Goal: Information Seeking & Learning: Compare options

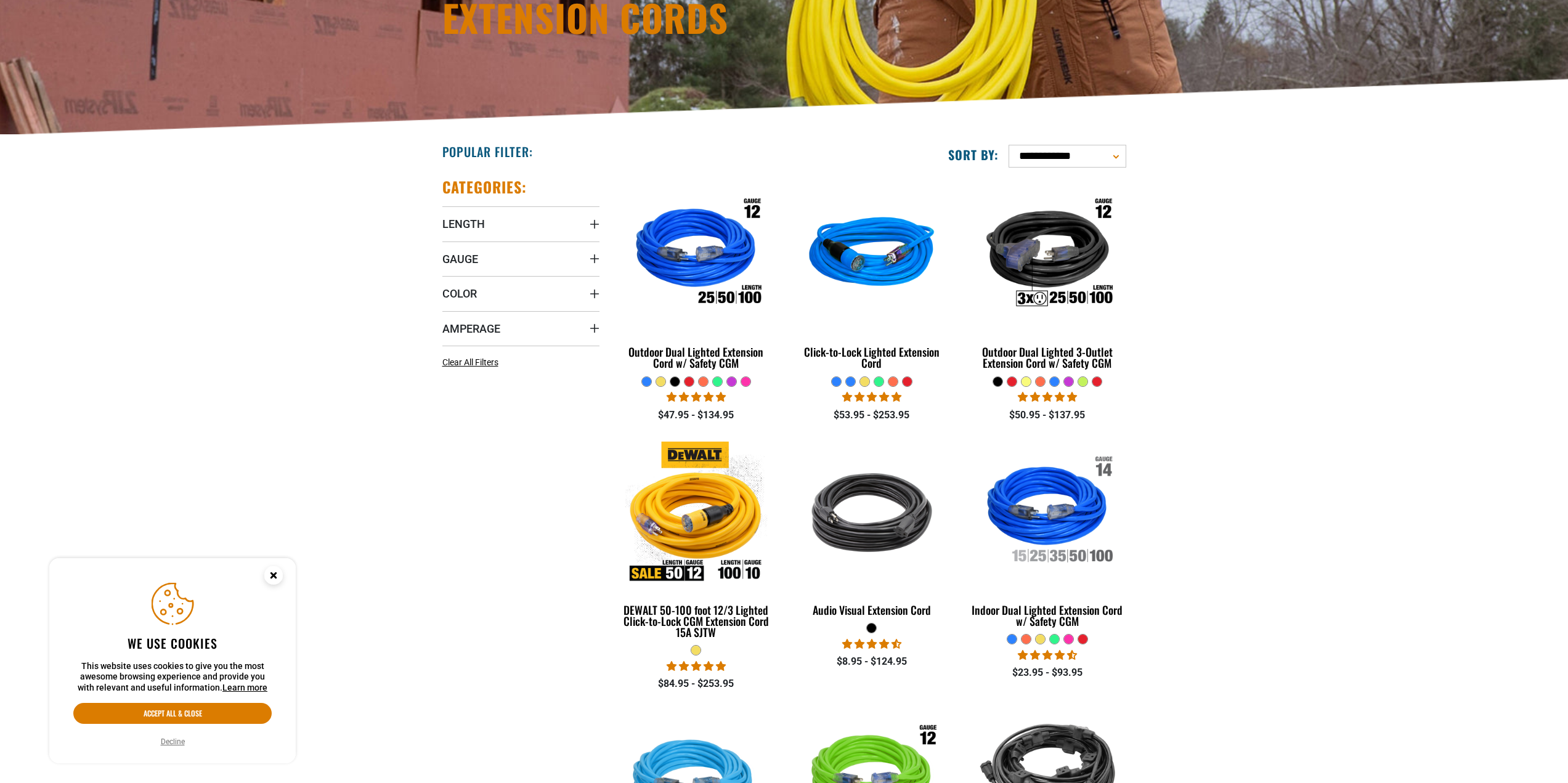
scroll to position [184, 0]
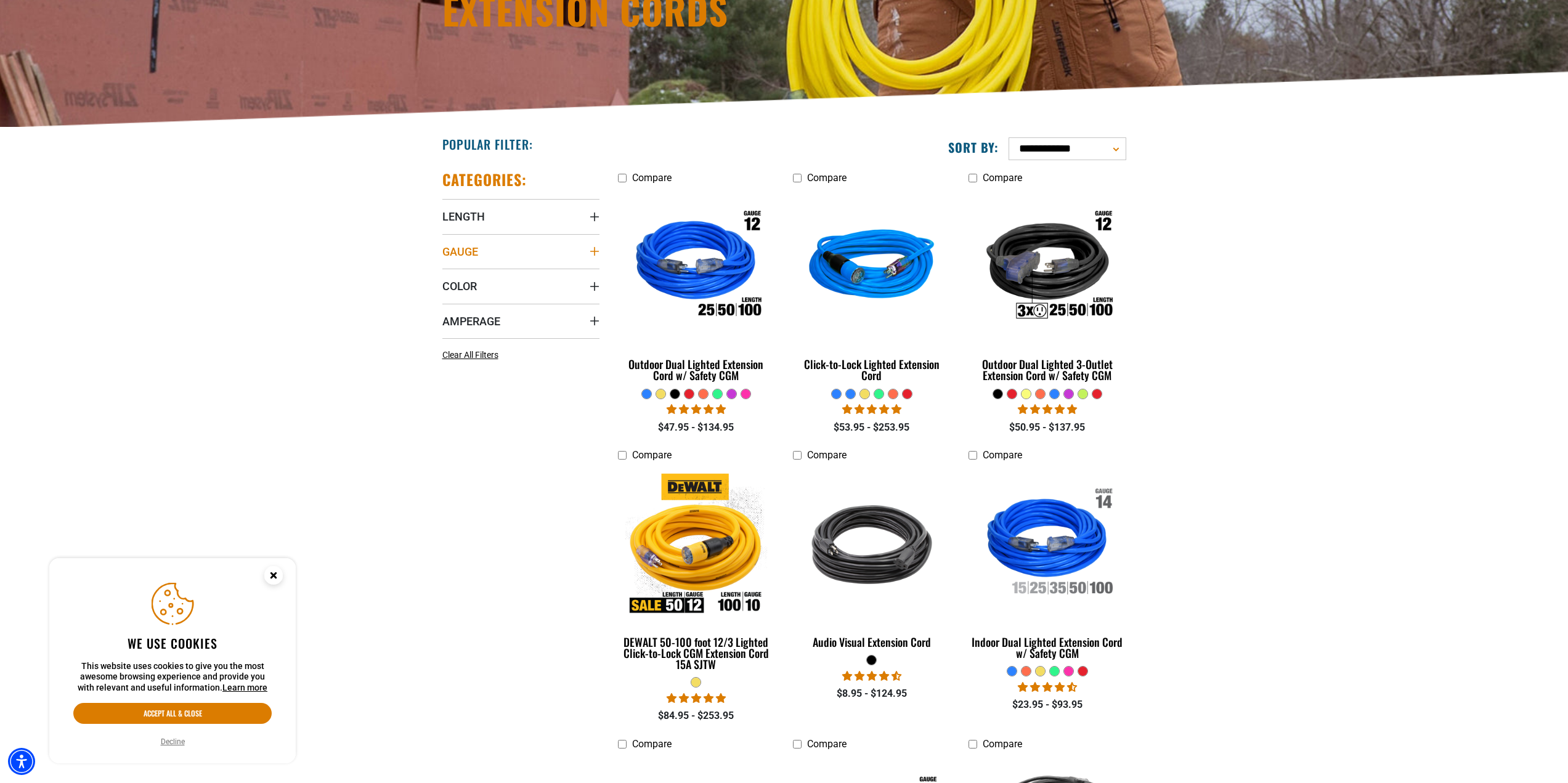
click at [590, 245] on summary "Gauge" at bounding box center [521, 251] width 157 height 35
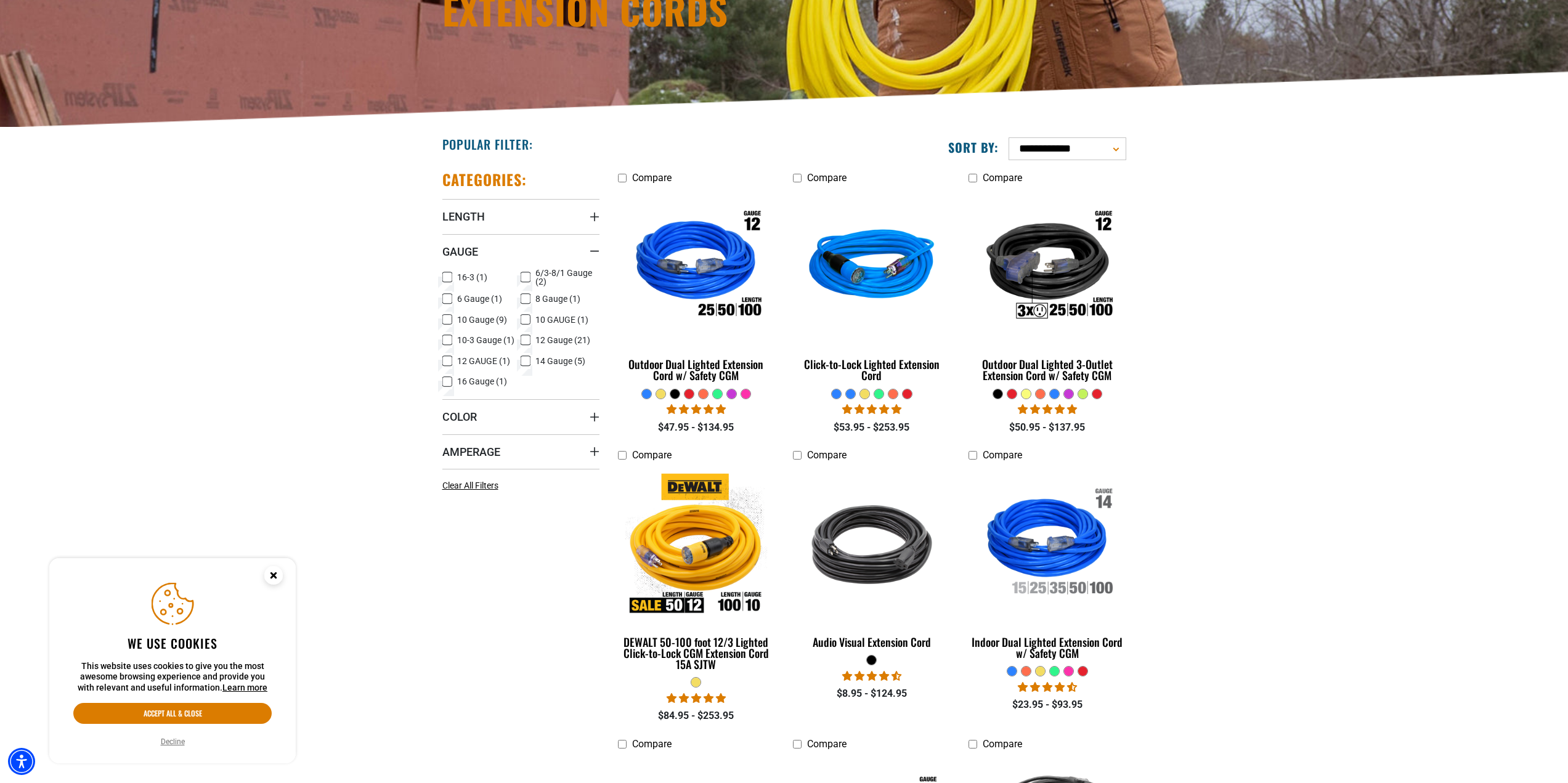
click at [446, 341] on icon at bounding box center [447, 340] width 10 height 16
click at [447, 317] on icon at bounding box center [447, 319] width 10 height 16
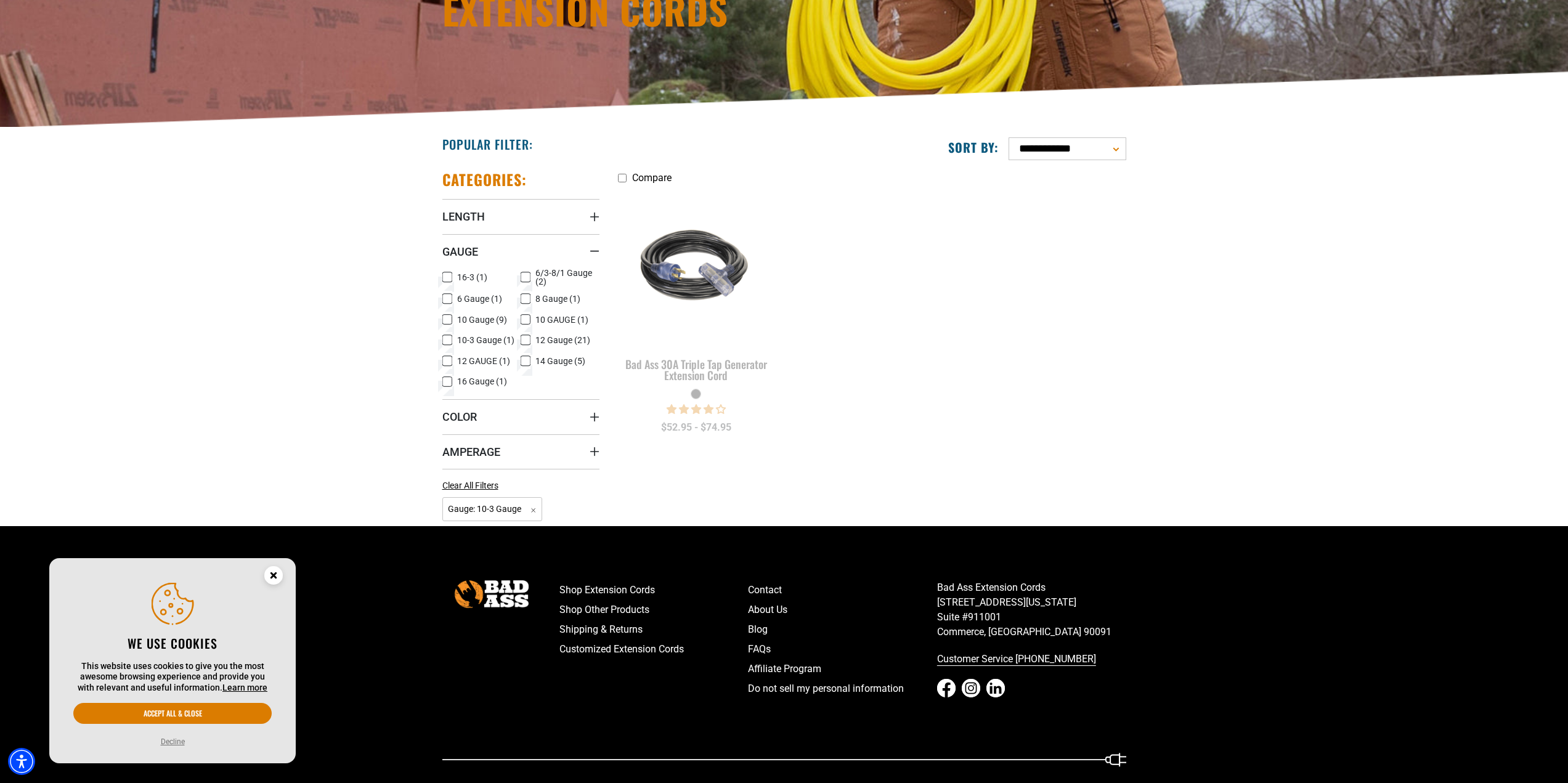
click at [519, 320] on label "10 Gauge (9) 10 Gauge (9 products)" at bounding box center [482, 319] width 79 height 16
click at [672, 297] on img at bounding box center [696, 266] width 172 height 158
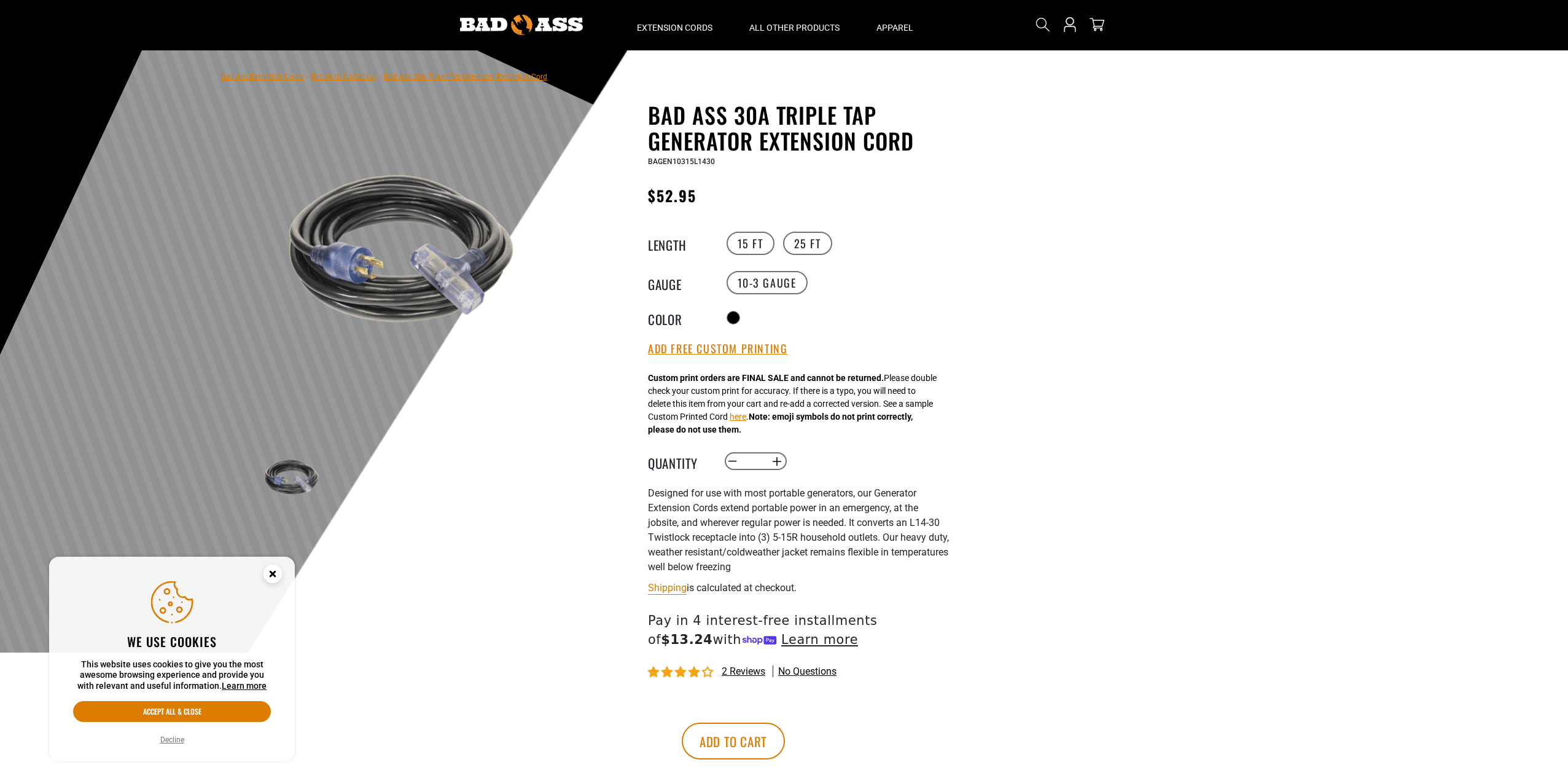
scroll to position [61, 0]
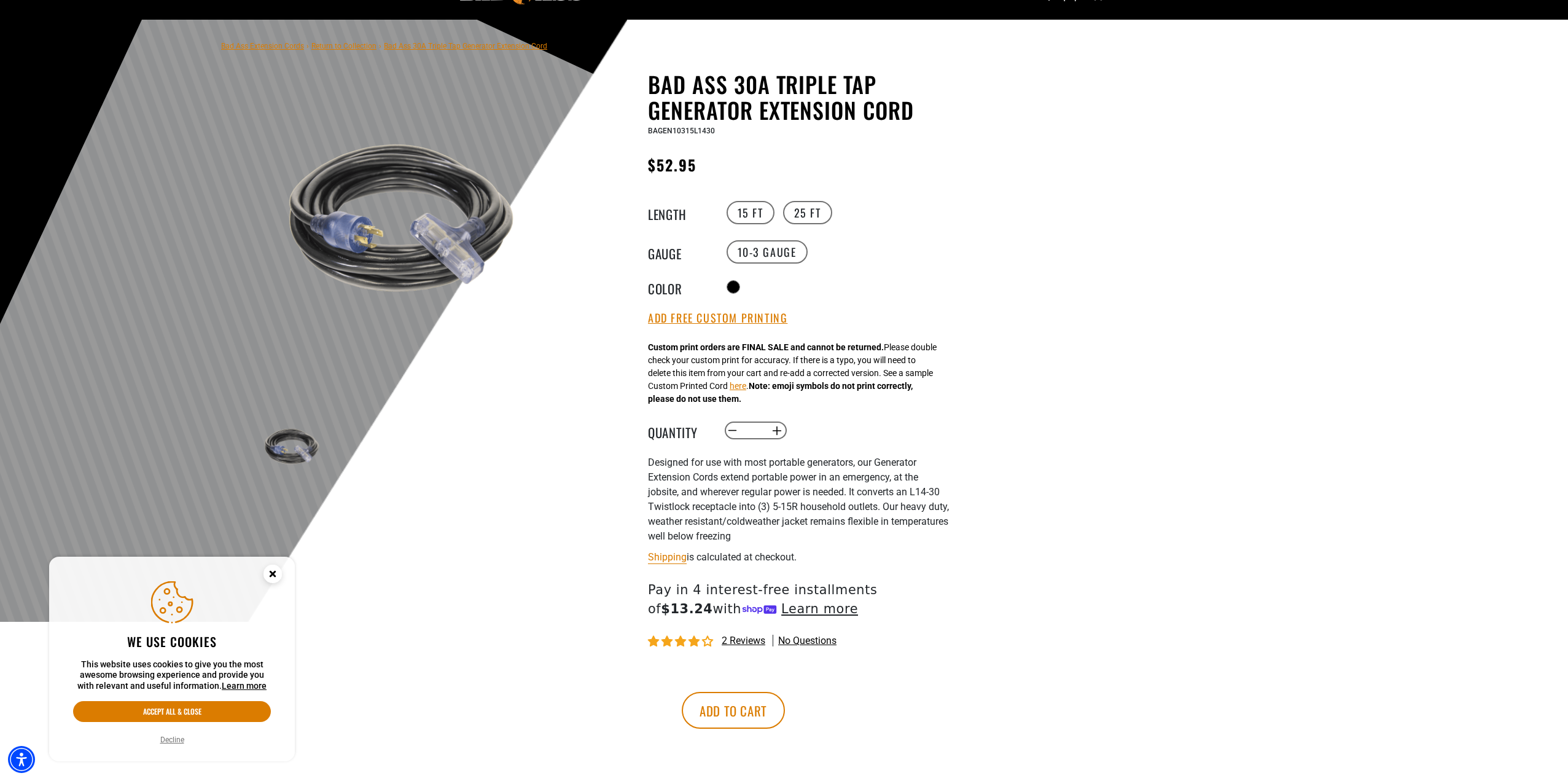
click at [734, 648] on div "2 reviews No questions" at bounding box center [798, 641] width 301 height 16
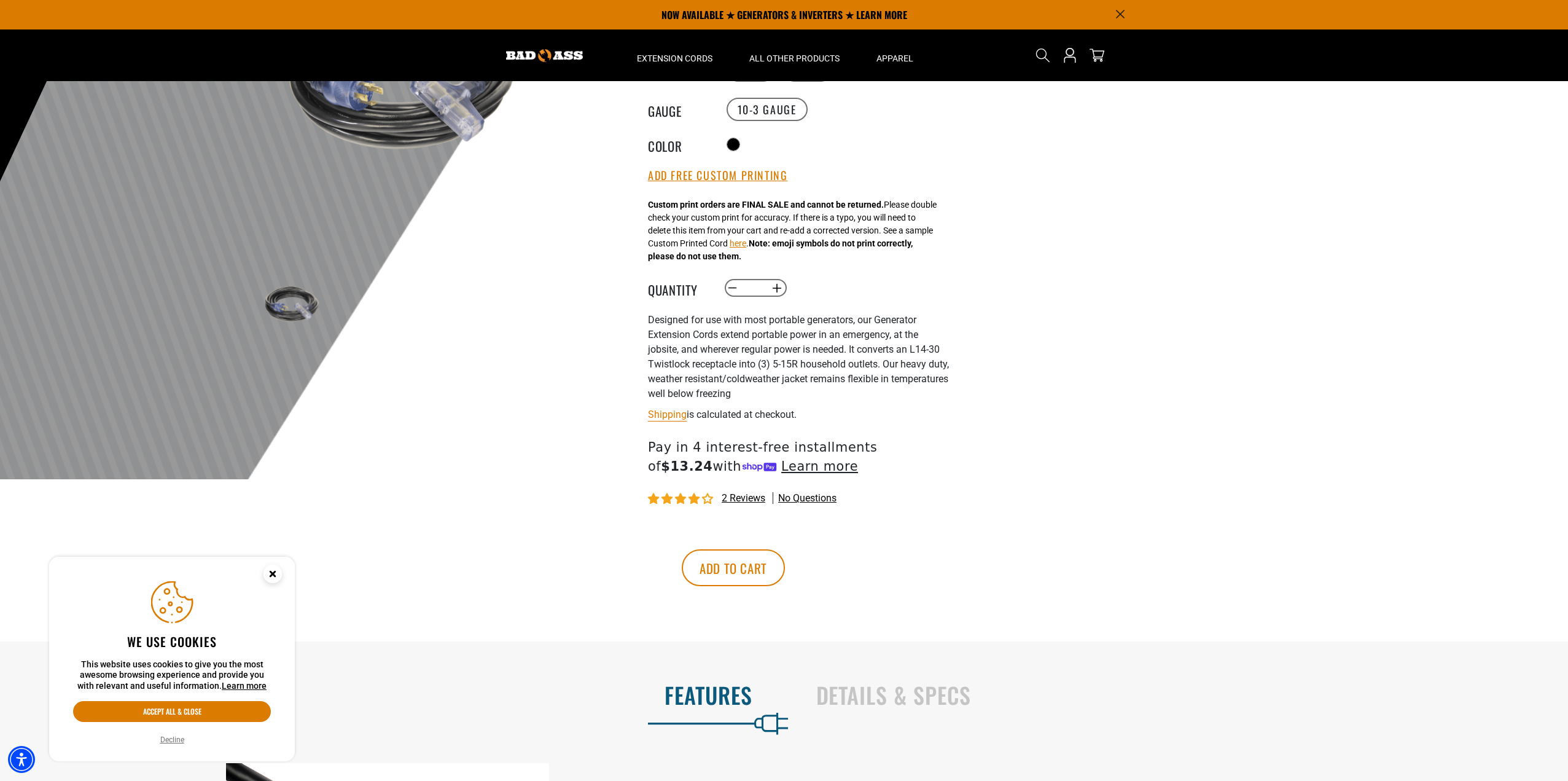
scroll to position [52, 0]
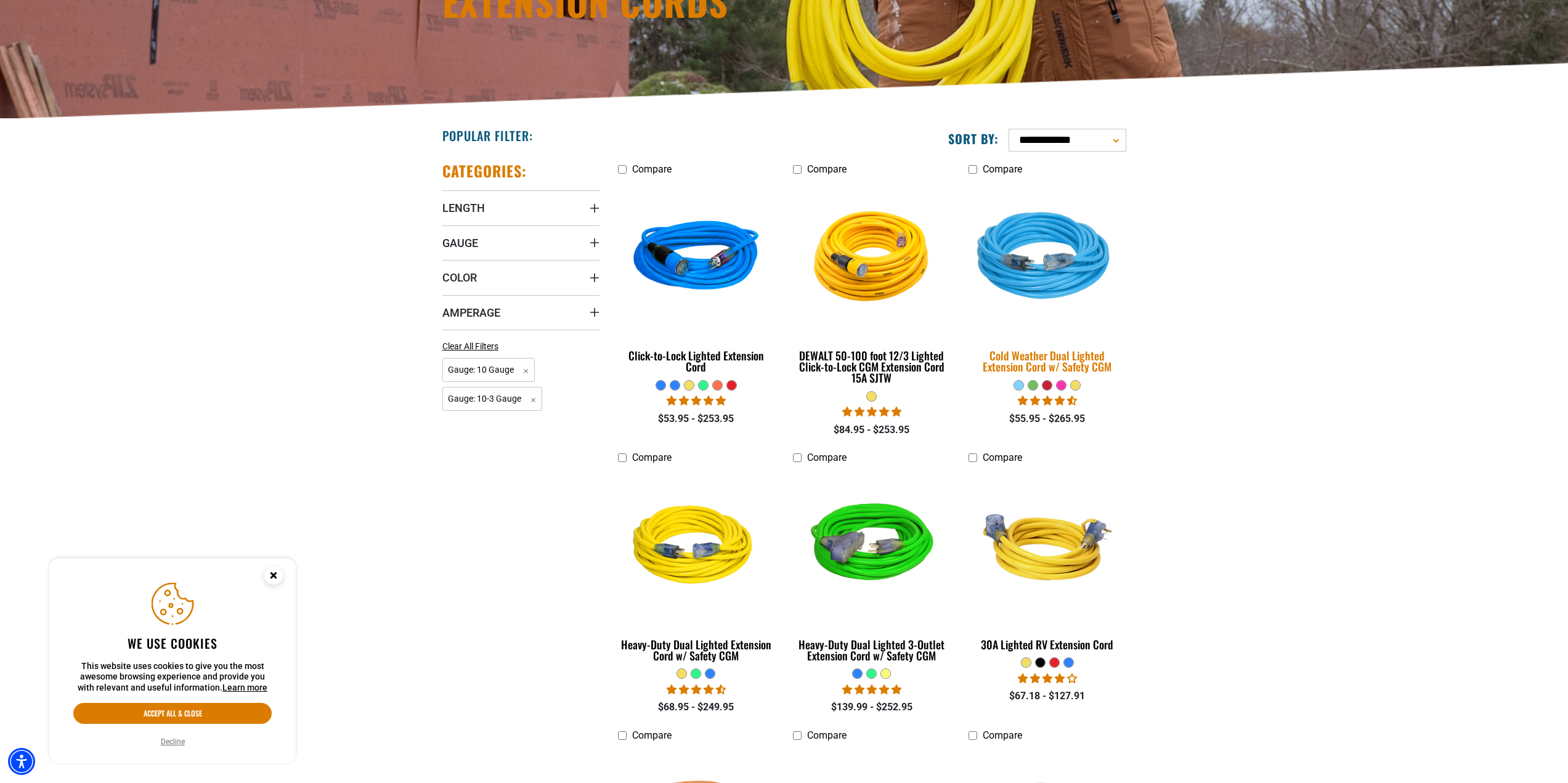
click at [1025, 319] on img at bounding box center [1047, 258] width 172 height 158
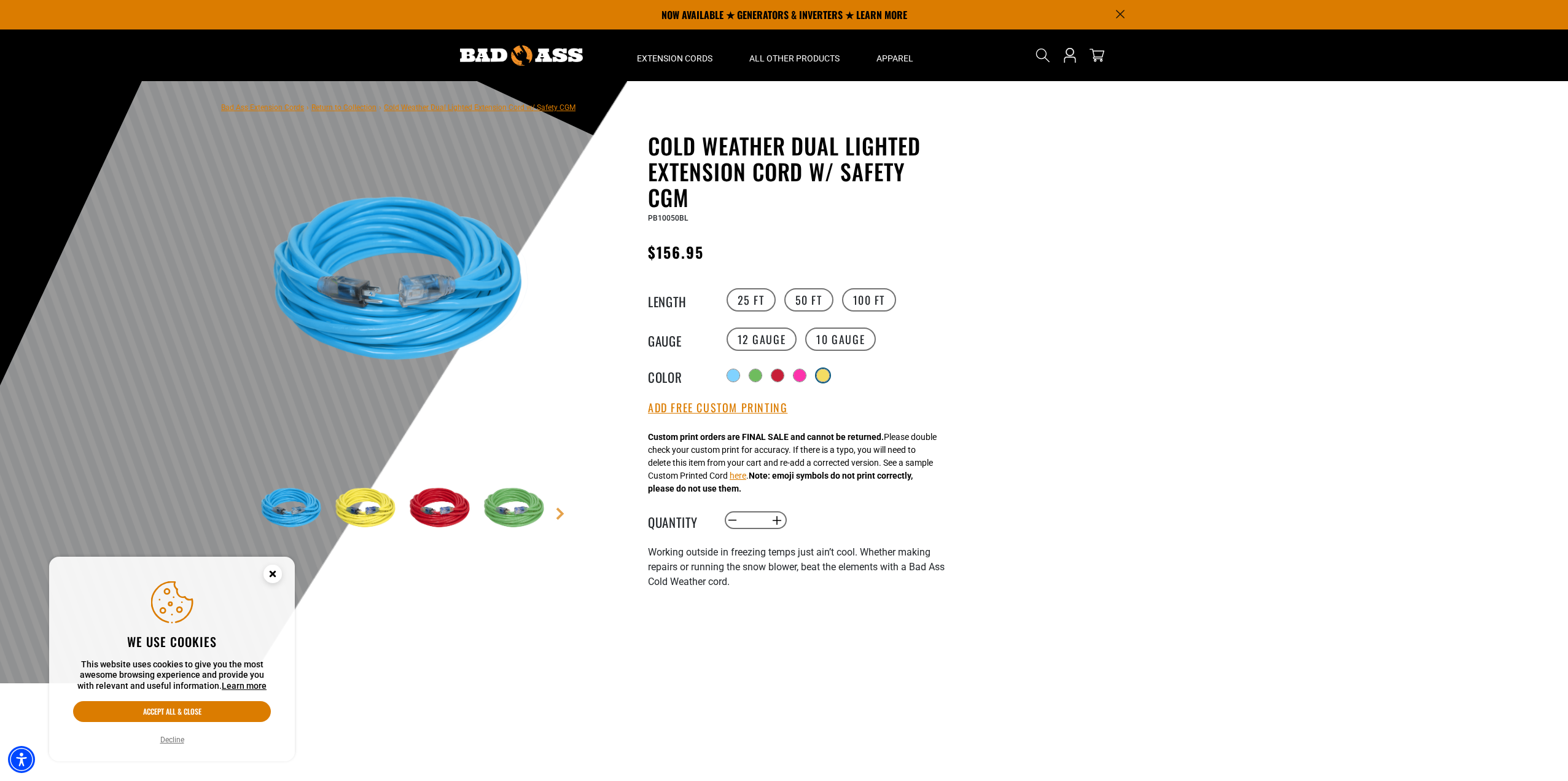
click at [824, 381] on div at bounding box center [822, 375] width 12 height 12
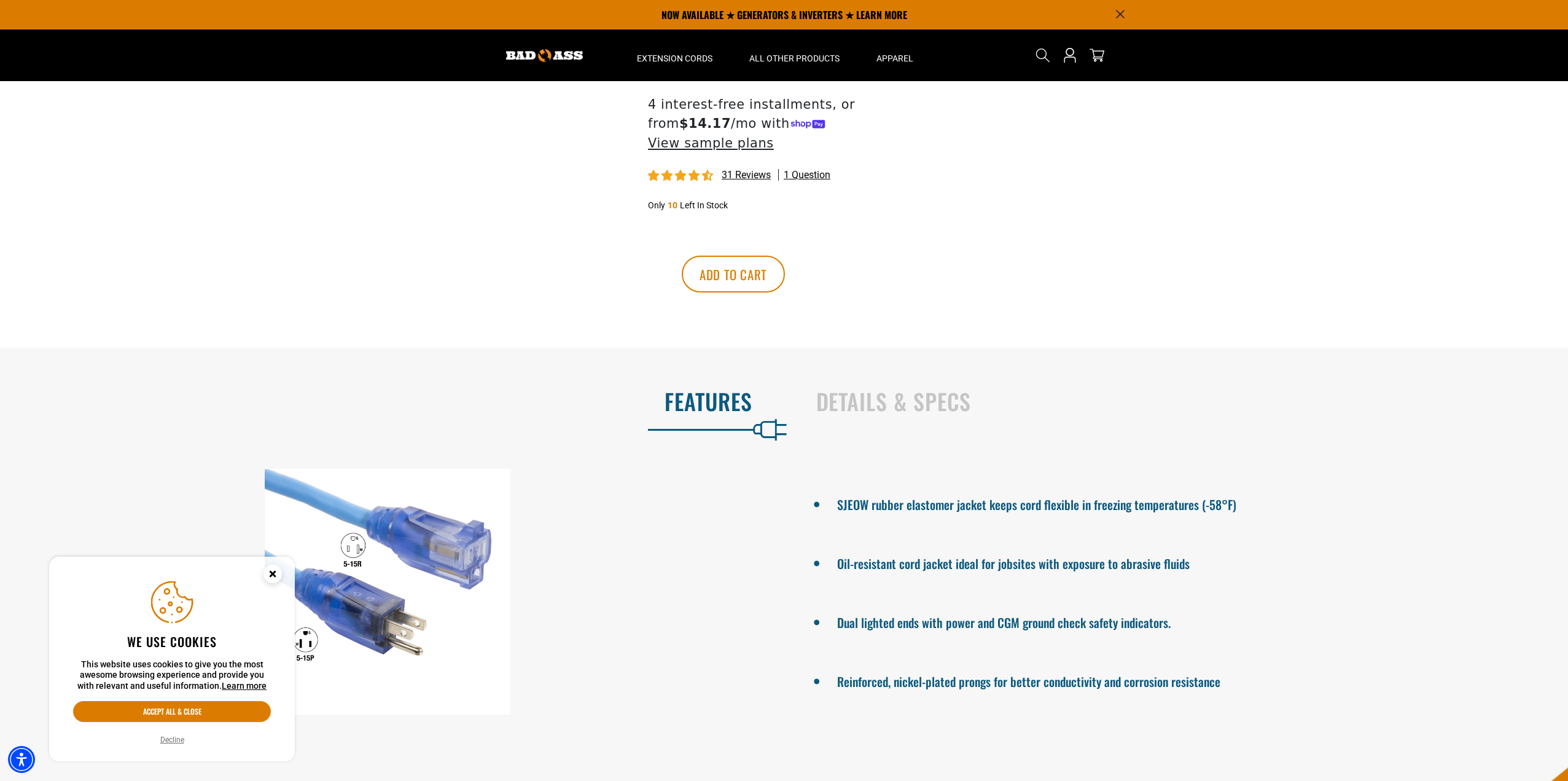
scroll to position [676, 0]
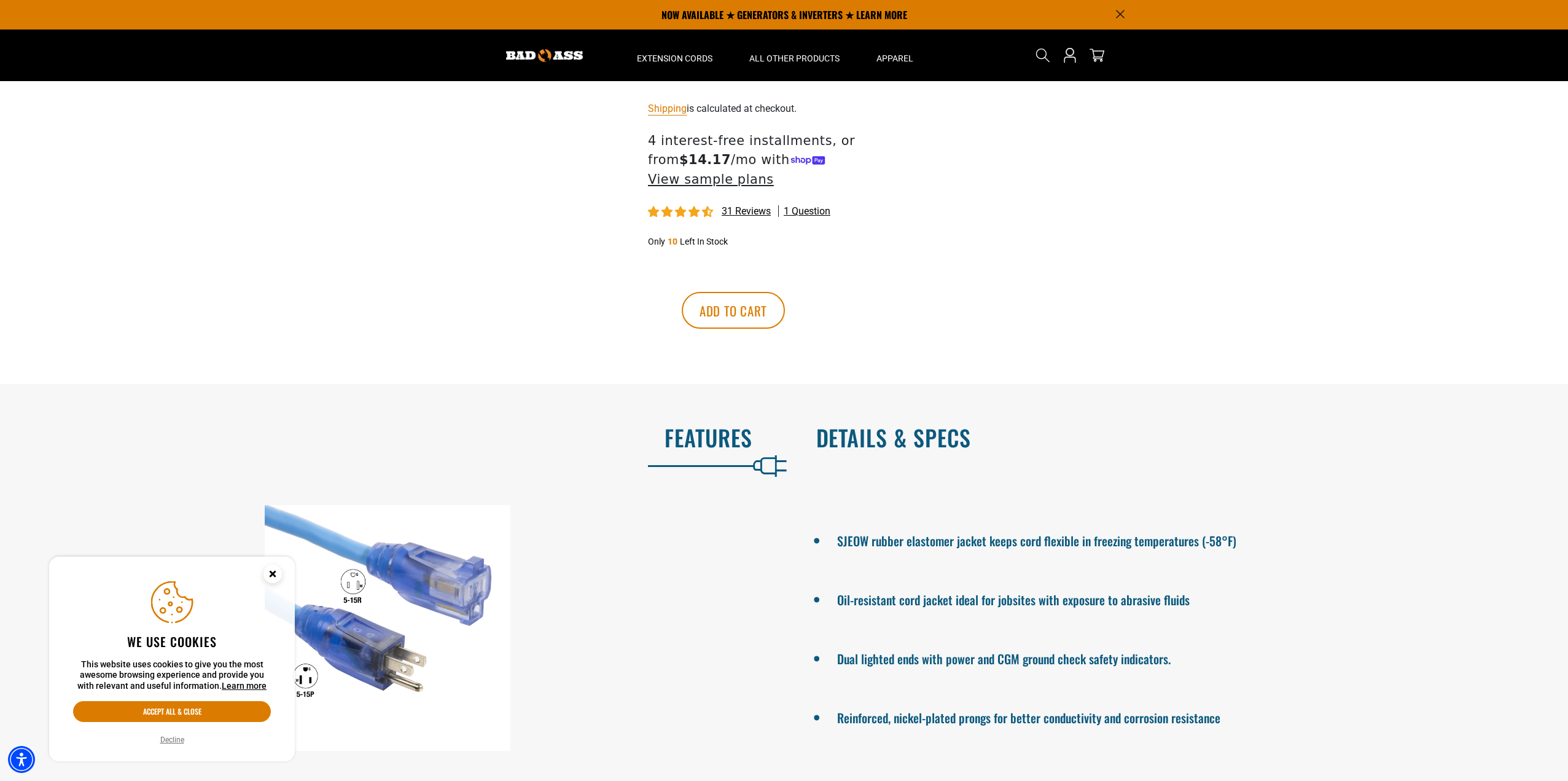
click at [874, 429] on h2 "Details & Specs" at bounding box center [1179, 437] width 727 height 26
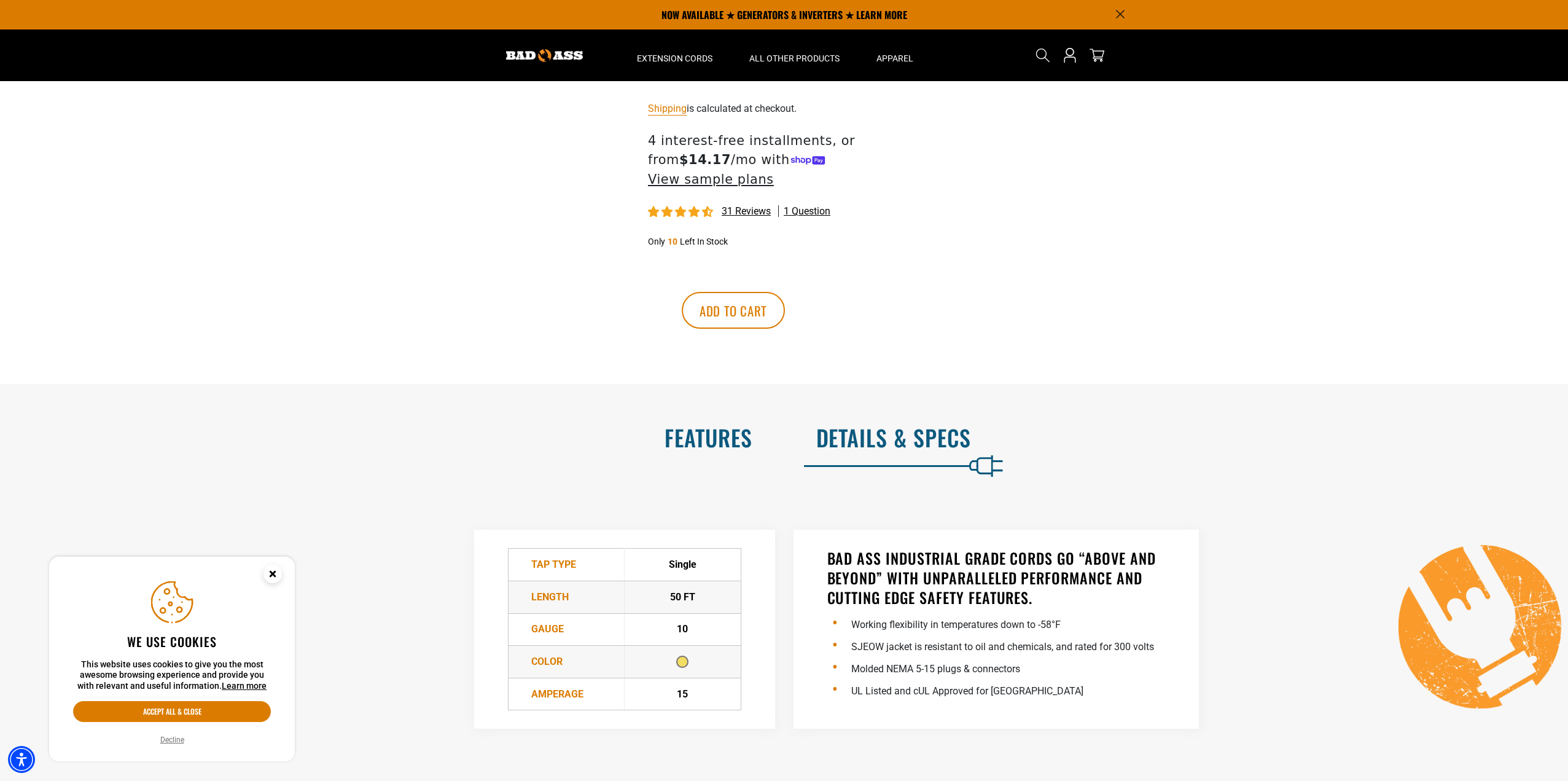
click at [685, 424] on h2 "Features" at bounding box center [389, 437] width 727 height 26
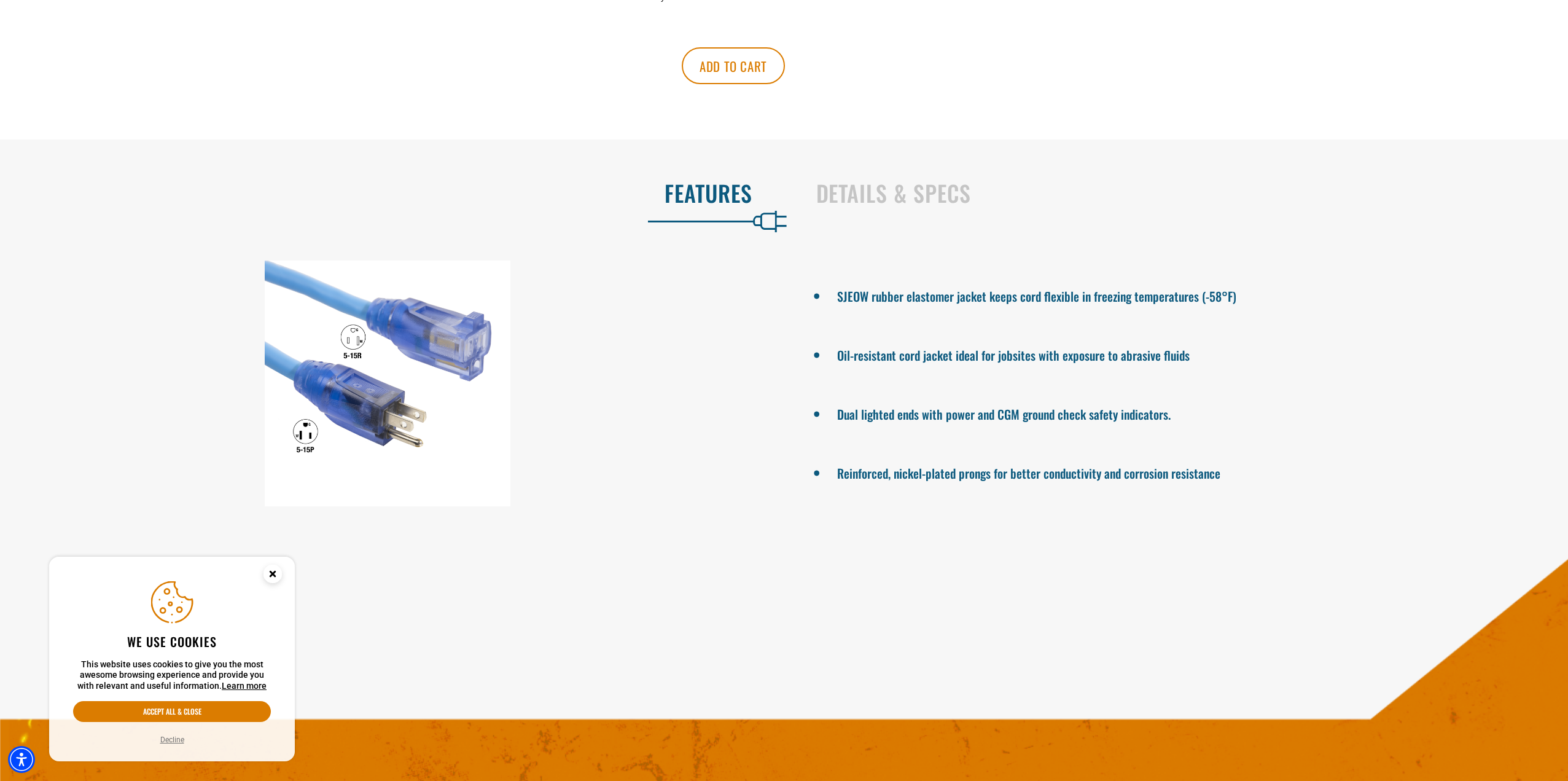
scroll to position [921, 0]
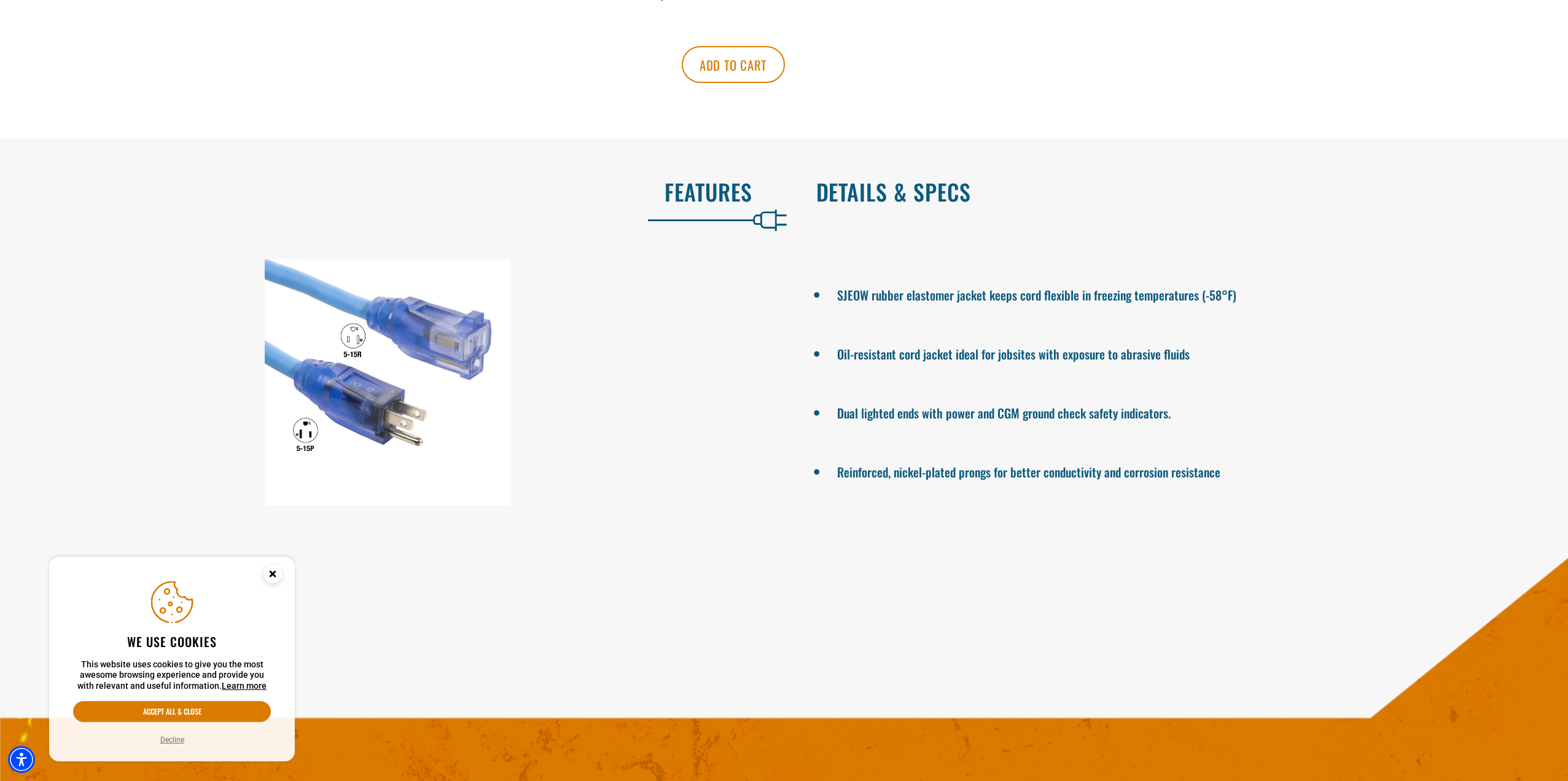
click at [899, 179] on h2 "Details & Specs" at bounding box center [1179, 192] width 727 height 26
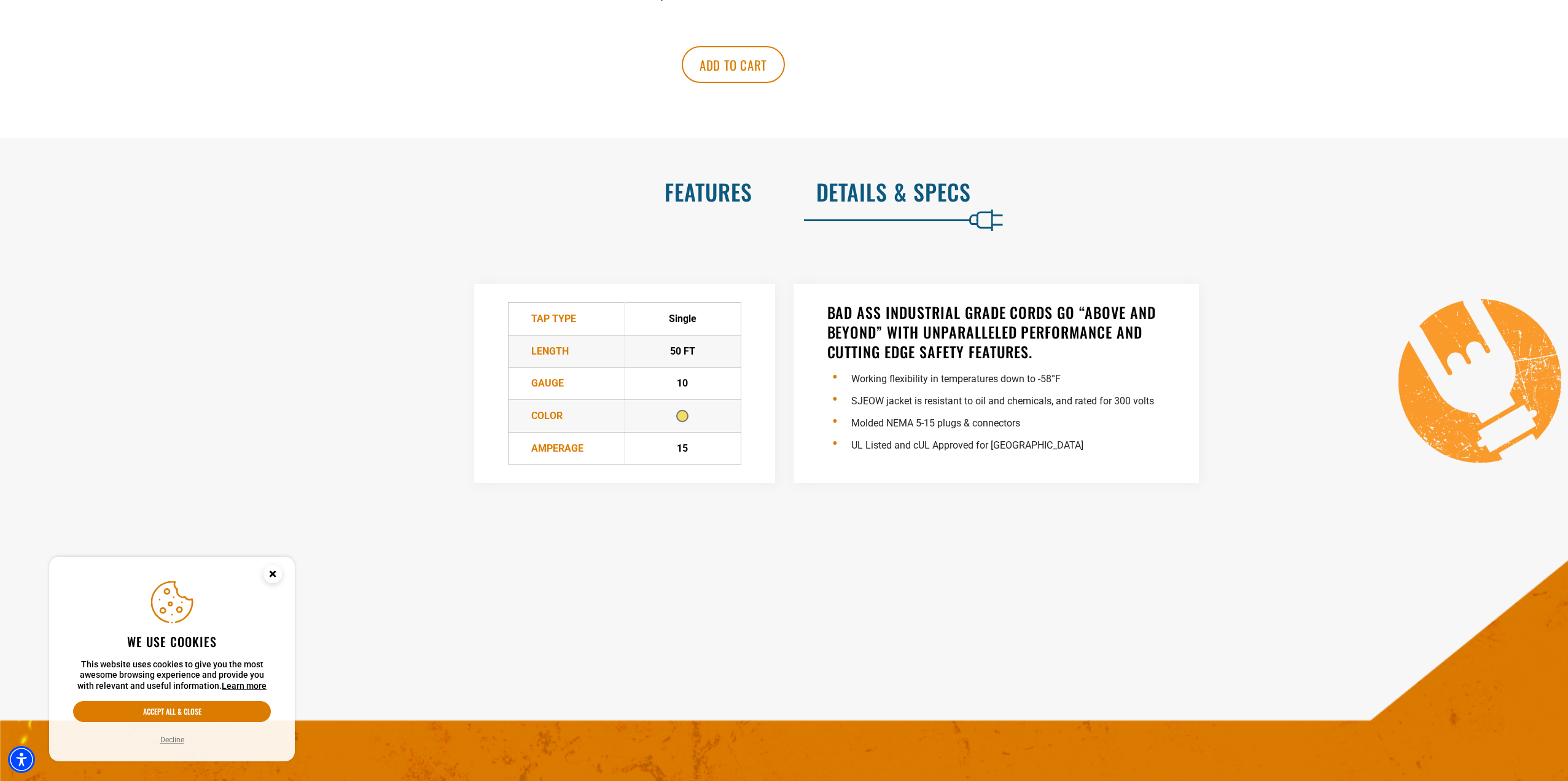
click at [752, 179] on h2 "Features" at bounding box center [389, 192] width 727 height 26
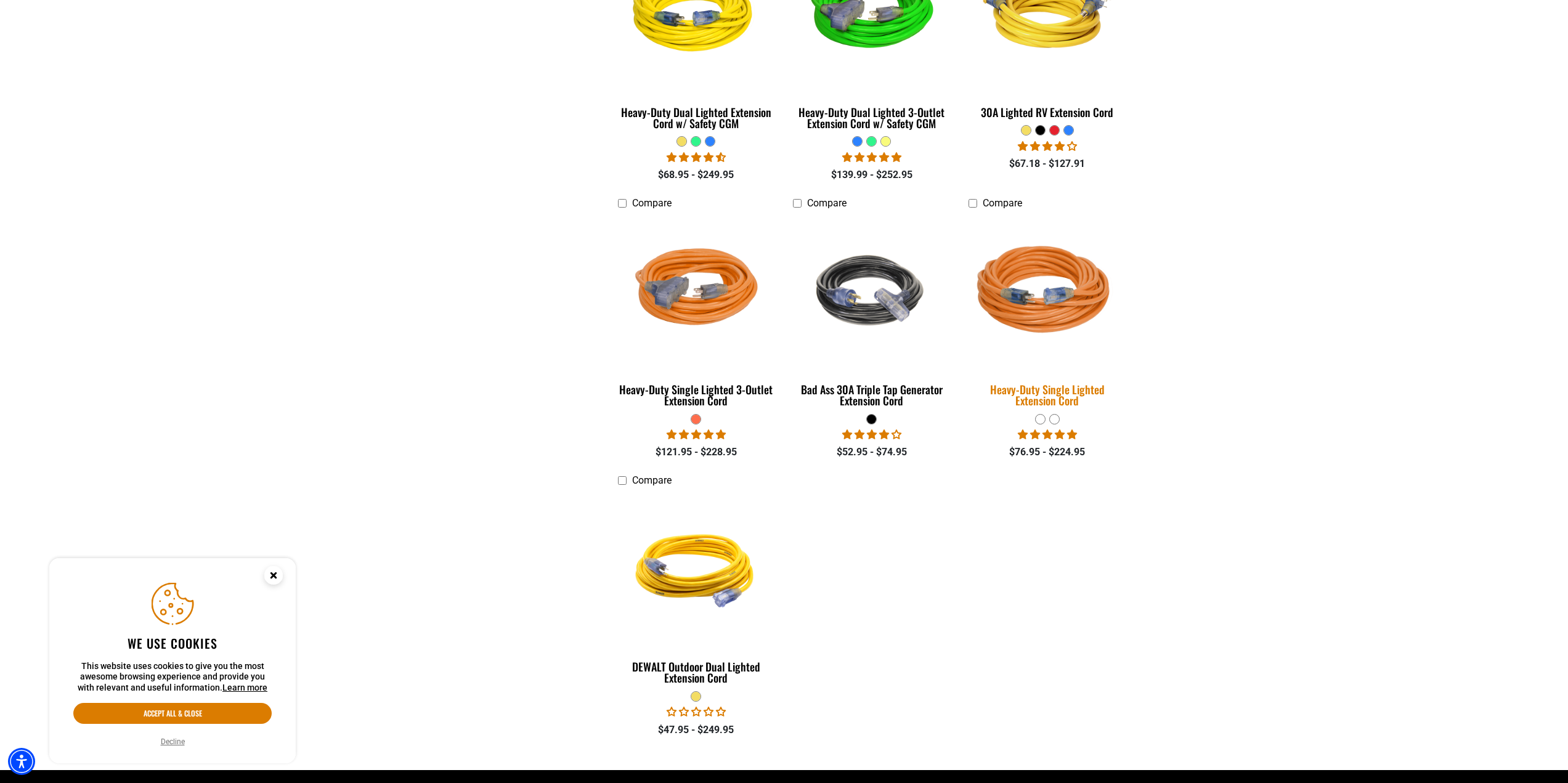
scroll to position [748, 0]
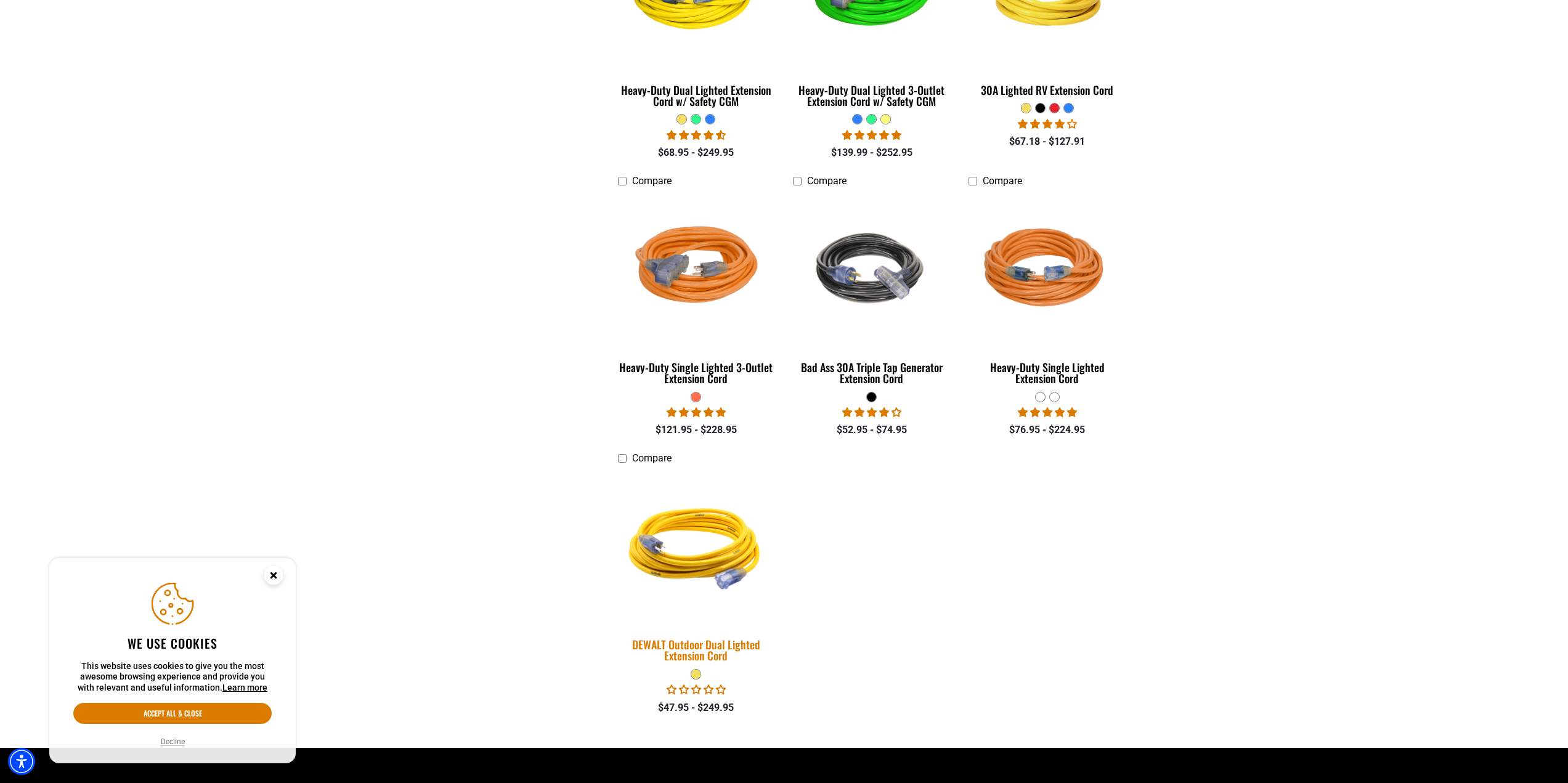
click at [697, 566] on img at bounding box center [696, 546] width 172 height 158
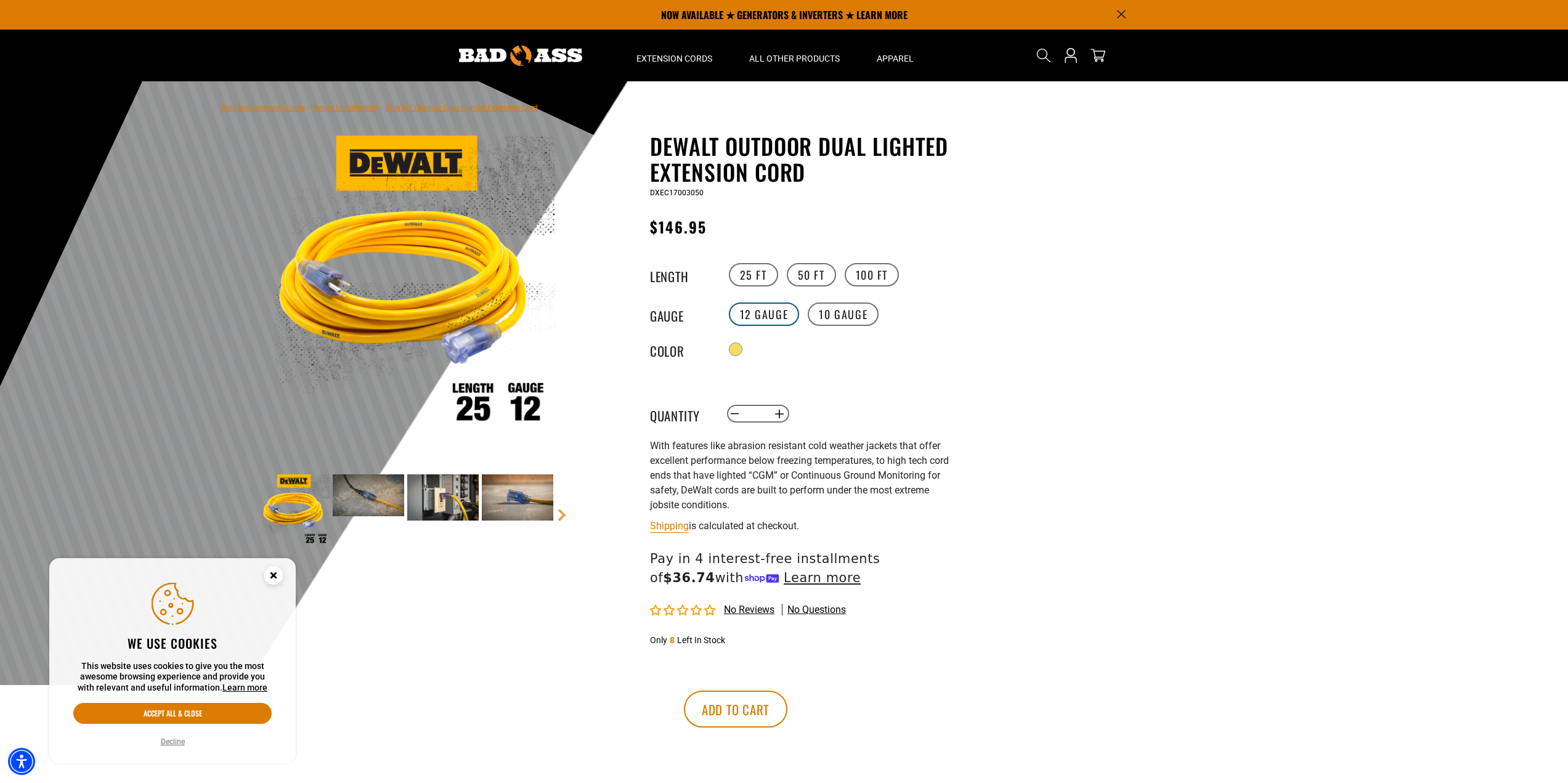
click at [754, 311] on label "12 Gauge" at bounding box center [764, 314] width 71 height 23
click at [837, 312] on label "10 Gauge" at bounding box center [843, 314] width 71 height 23
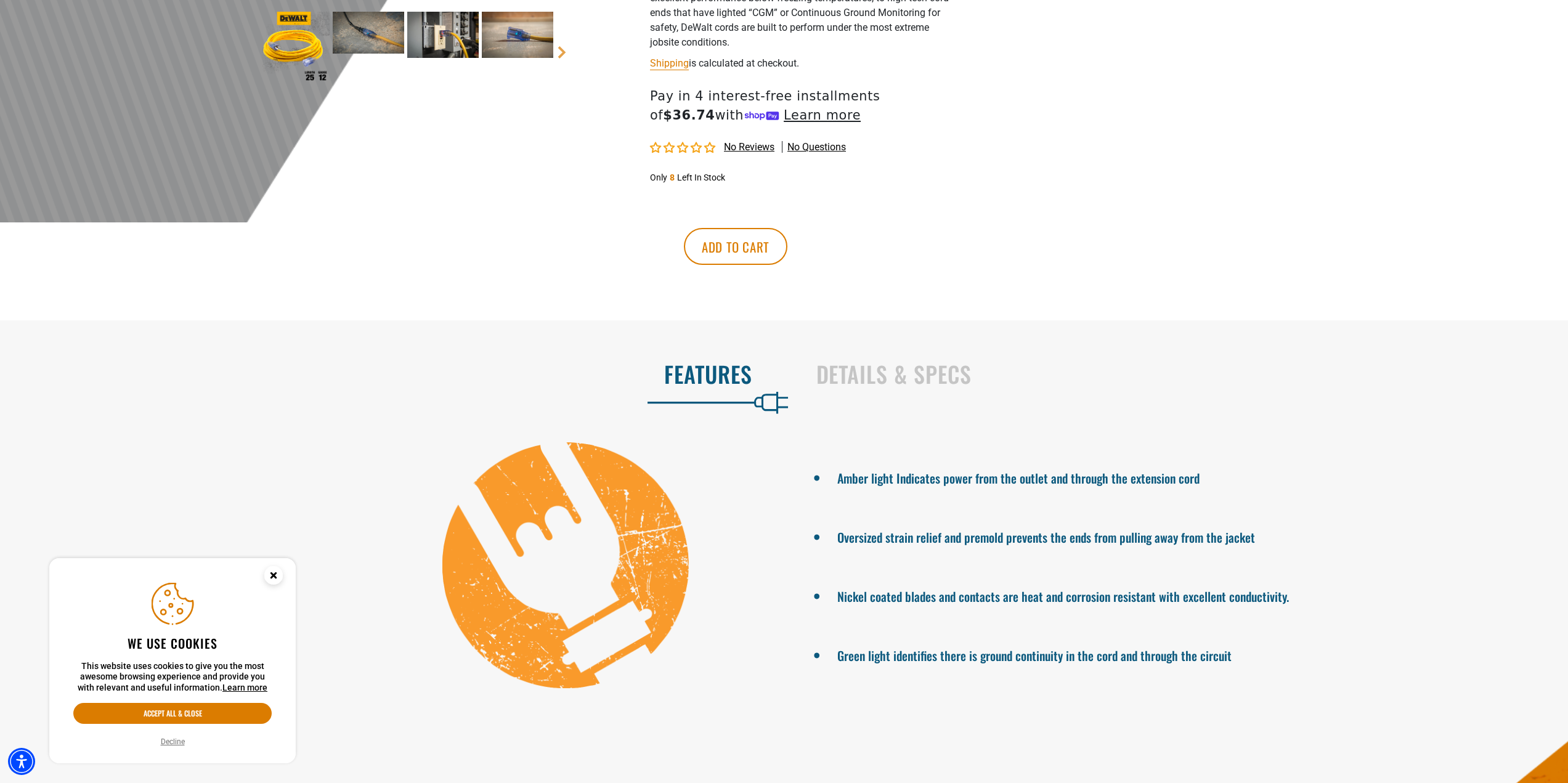
scroll to position [493, 0]
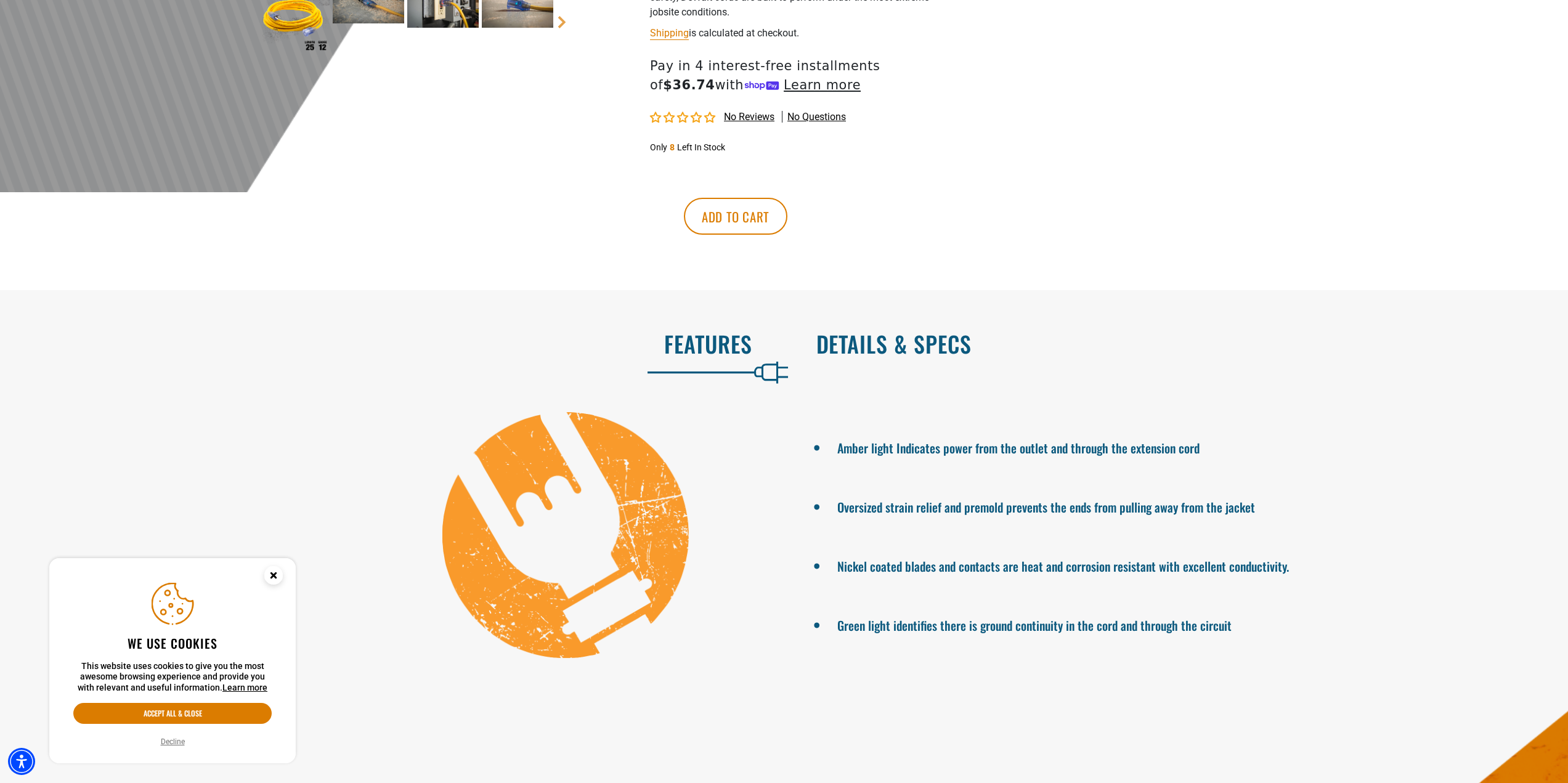
click at [867, 349] on h2 "Details & Specs" at bounding box center [1179, 343] width 726 height 26
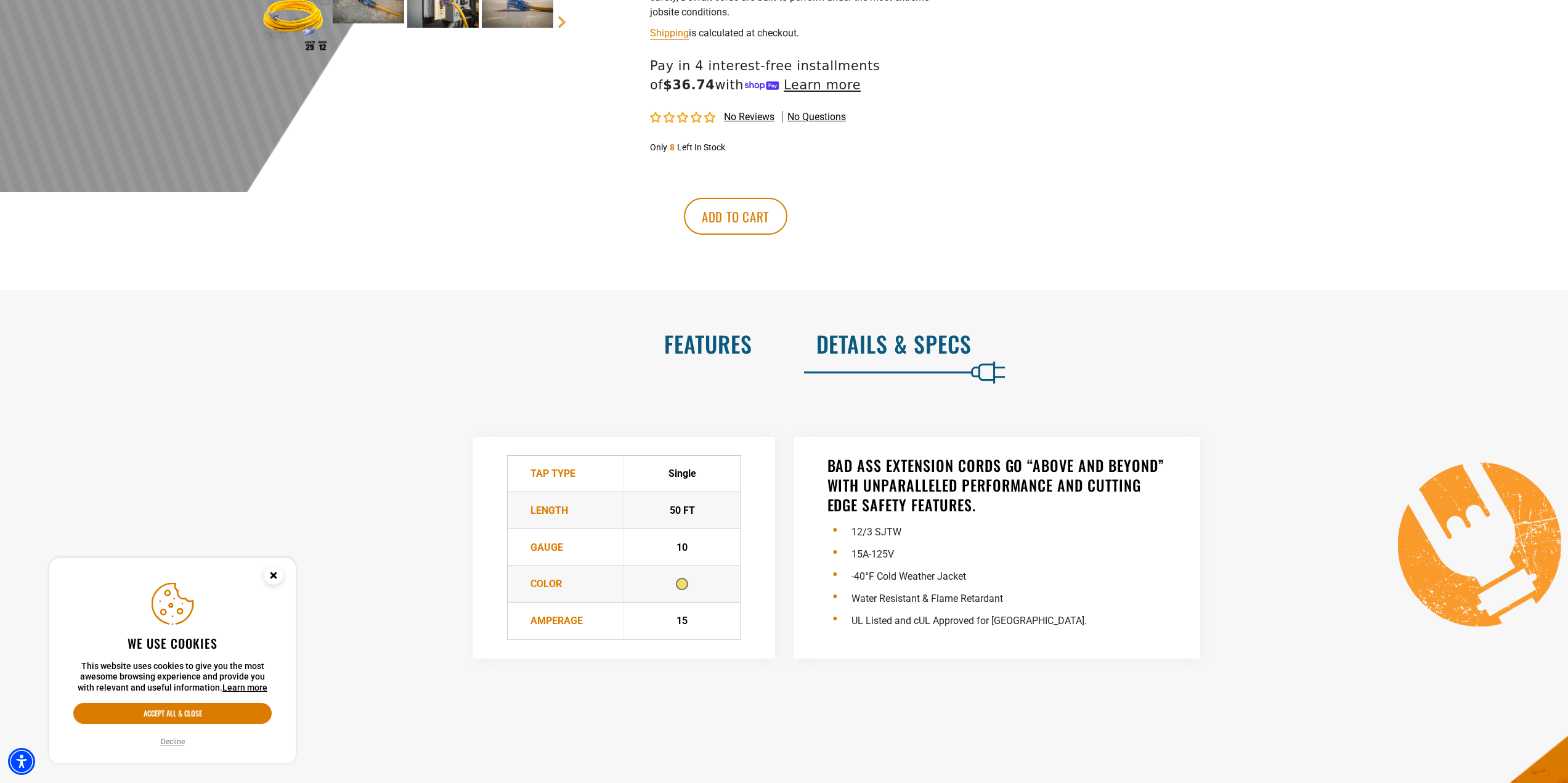
click at [740, 348] on h2 "Features" at bounding box center [389, 343] width 726 height 26
